Goal: Browse casually: Explore the website without a specific task or goal

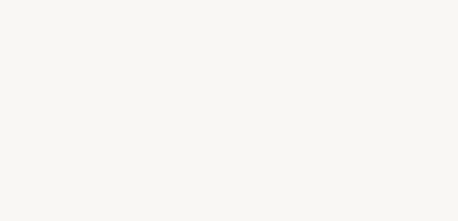
select select "US"
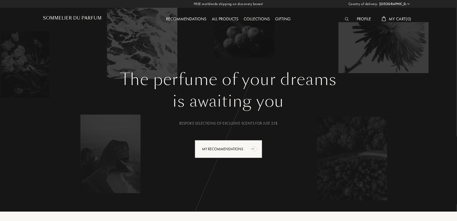
click at [368, 17] on div "Profile" at bounding box center [364, 19] width 20 height 7
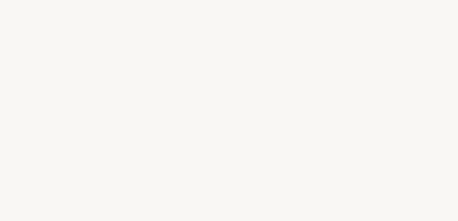
select select "US"
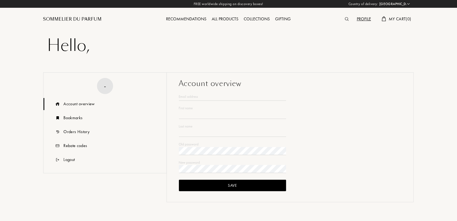
type input "Will"
type input "[PERSON_NAME]"
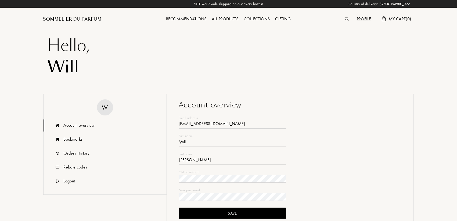
type input "[EMAIL_ADDRESS][DOMAIN_NAME]"
click at [361, 19] on div "Profile" at bounding box center [364, 19] width 20 height 7
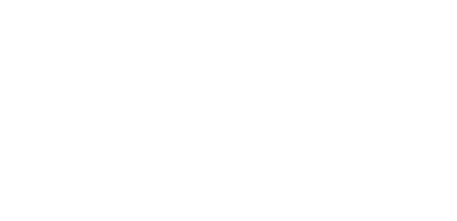
select select "US"
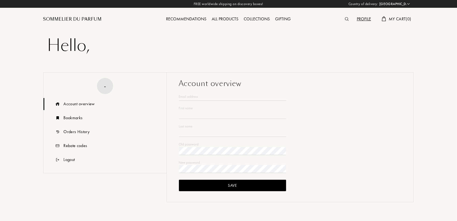
type input "Will"
type input "Paulhus"
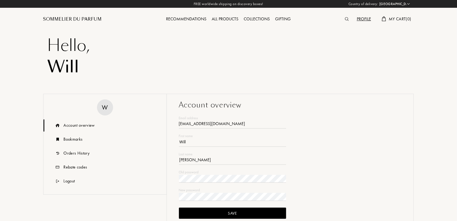
type input "nwpaulhus@gmail.com"
click at [189, 17] on div "Recommendations" at bounding box center [186, 19] width 46 height 7
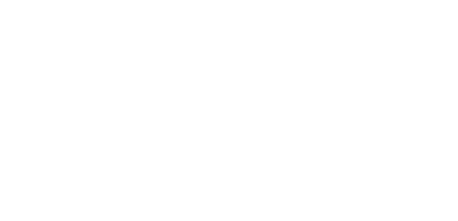
select select "US"
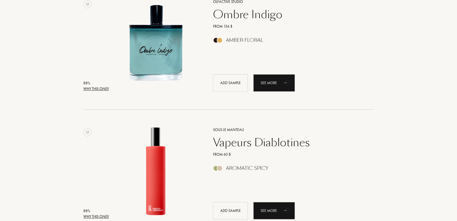
scroll to position [1047, 0]
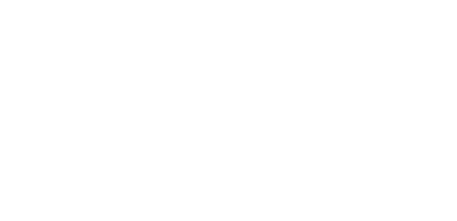
select select "US"
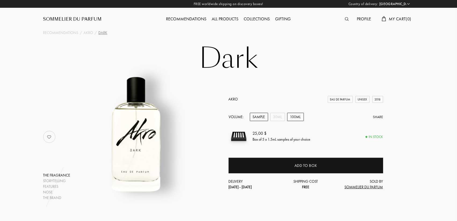
click at [296, 115] on div "100mL" at bounding box center [295, 117] width 17 height 8
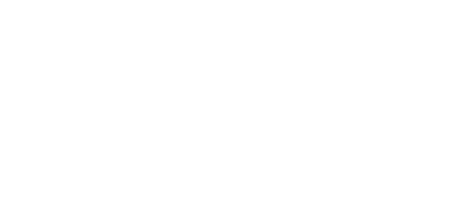
select select "US"
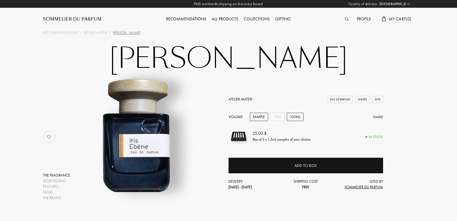
click at [296, 119] on div "100mL" at bounding box center [295, 117] width 17 height 8
click at [275, 119] on div "10mL" at bounding box center [277, 117] width 14 height 8
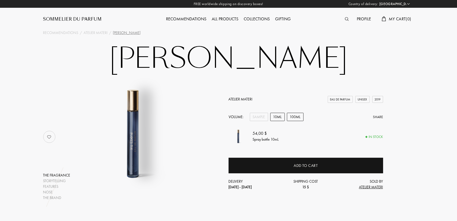
click at [300, 118] on div "100mL" at bounding box center [295, 117] width 17 height 8
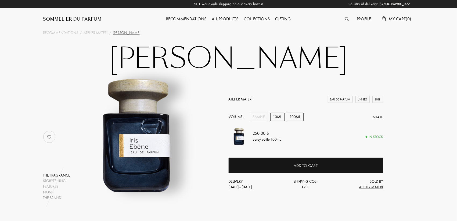
click at [274, 116] on div "10mL" at bounding box center [277, 117] width 14 height 8
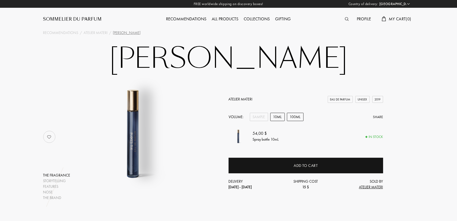
click at [298, 116] on div "100mL" at bounding box center [295, 117] width 17 height 8
